Goal: Check status

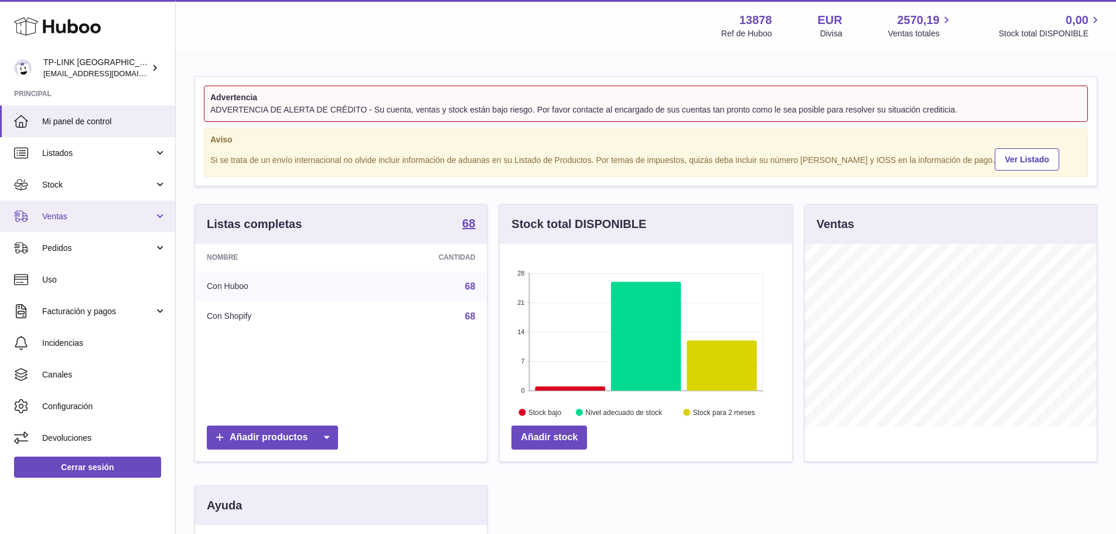
scroll to position [183, 292]
click at [70, 212] on span "Ventas" at bounding box center [98, 216] width 112 height 11
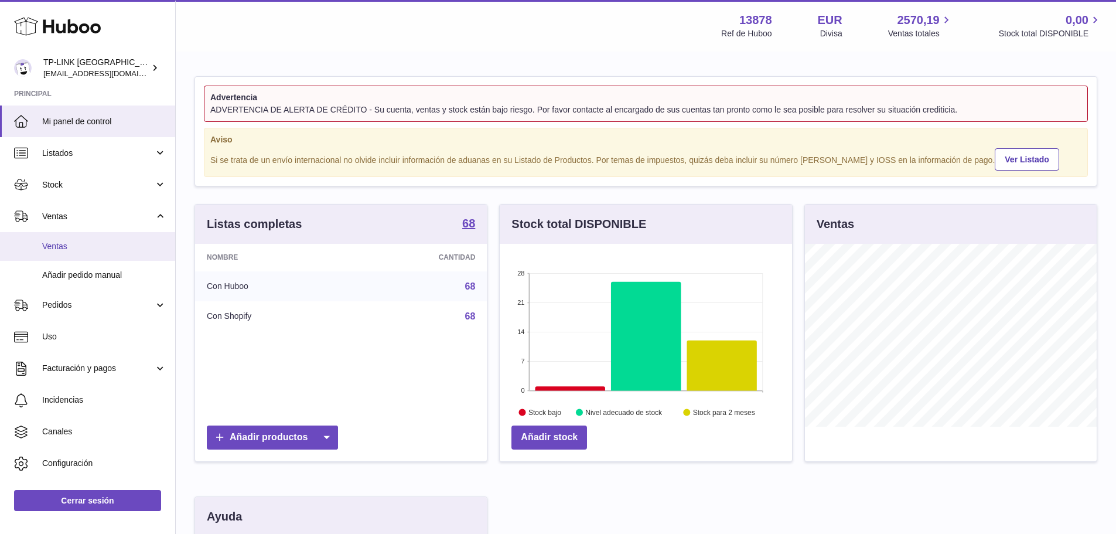
click at [76, 244] on span "Ventas" at bounding box center [104, 246] width 124 height 11
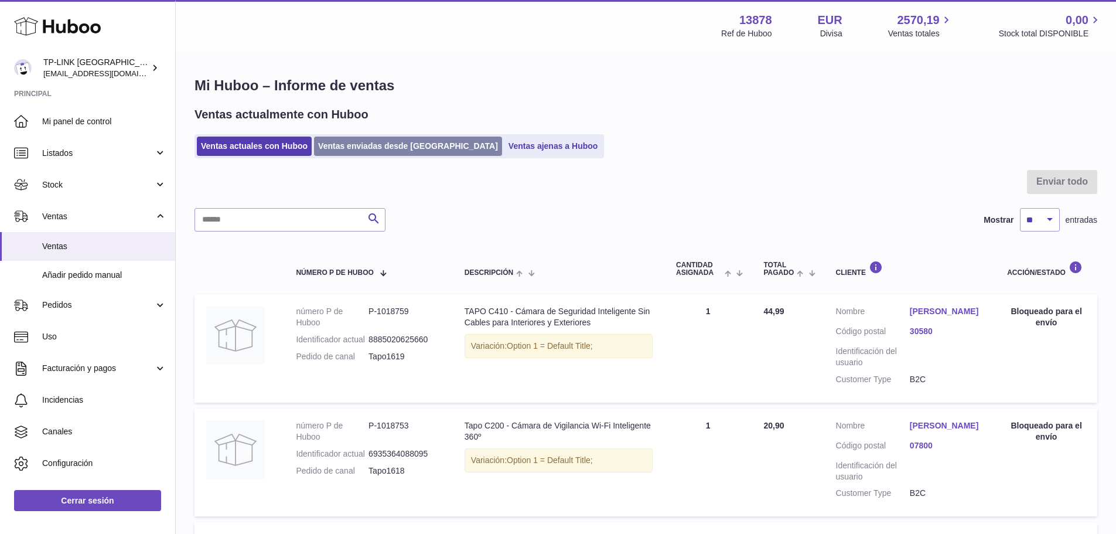
click at [360, 151] on link "Ventas enviadas desde [GEOGRAPHIC_DATA]" at bounding box center [408, 146] width 188 height 19
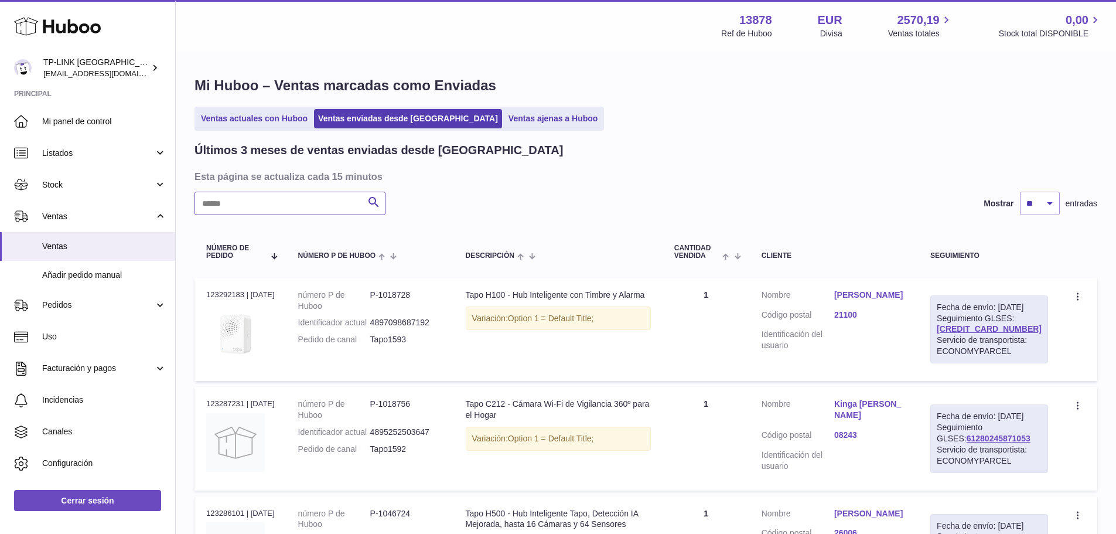
click at [303, 196] on input "text" at bounding box center [290, 203] width 191 height 23
paste input "****"
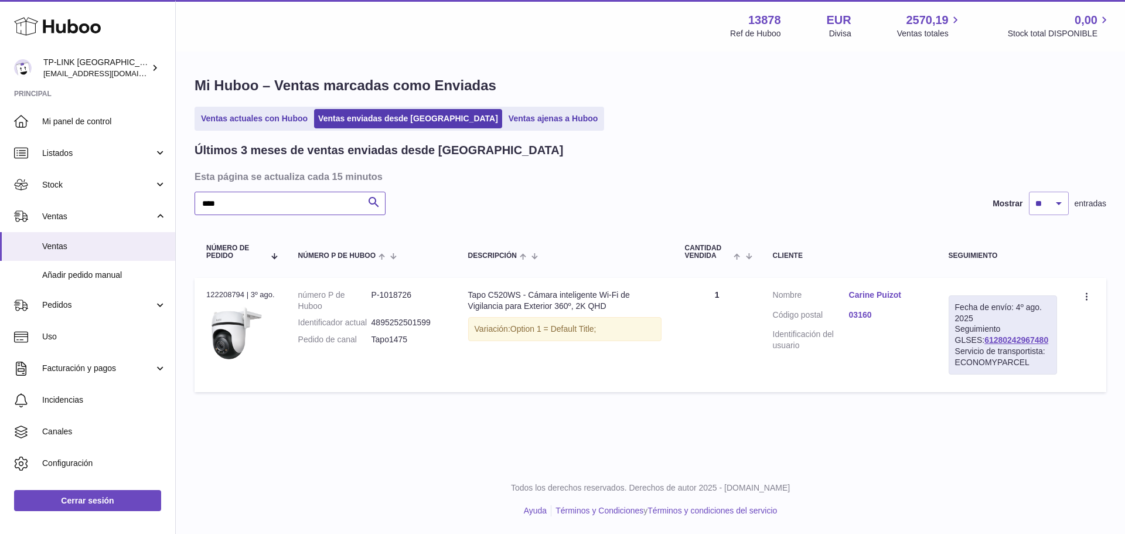
type input "****"
drag, startPoint x: 1035, startPoint y: 340, endPoint x: 957, endPoint y: 345, distance: 78.1
click at [957, 345] on div "Fecha de envío: 4º ago. 2025 Seguimiento GLSES: 61280242967480 Servicio de tran…" at bounding box center [1003, 334] width 108 height 79
copy link "61280242967480"
click at [1041, 349] on div "Servicio de transportista: ECONOMYPARCEL" at bounding box center [1003, 357] width 96 height 22
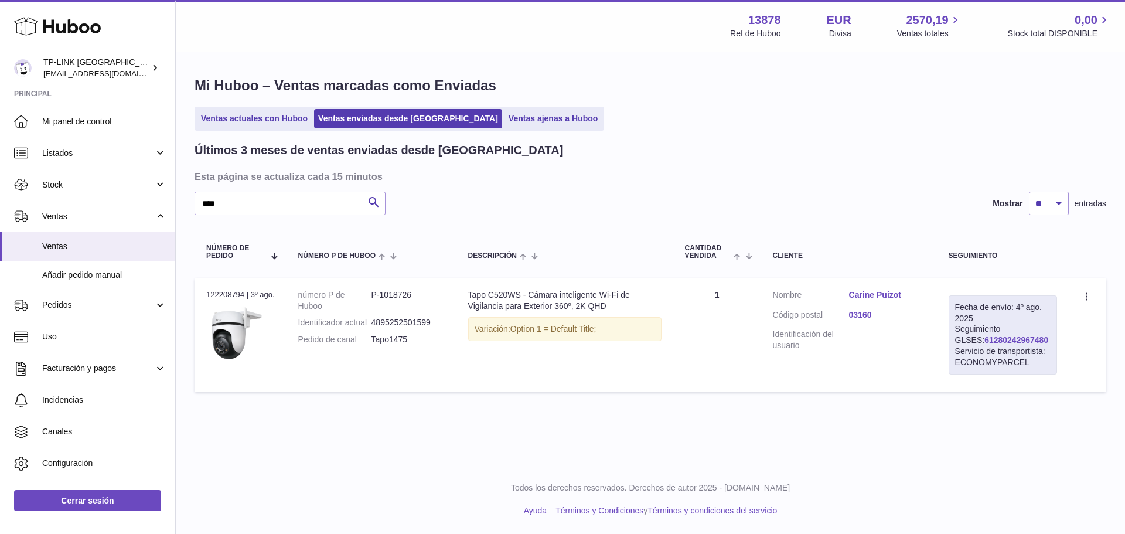
drag, startPoint x: 1030, startPoint y: 339, endPoint x: 960, endPoint y: 339, distance: 70.3
click at [960, 339] on div "Fecha de envío: 4º ago. 2025 Seguimiento GLSES: 61280242967480 Servicio de tran…" at bounding box center [1003, 334] width 108 height 79
copy link "61280242967480"
